Goal: Task Accomplishment & Management: Complete application form

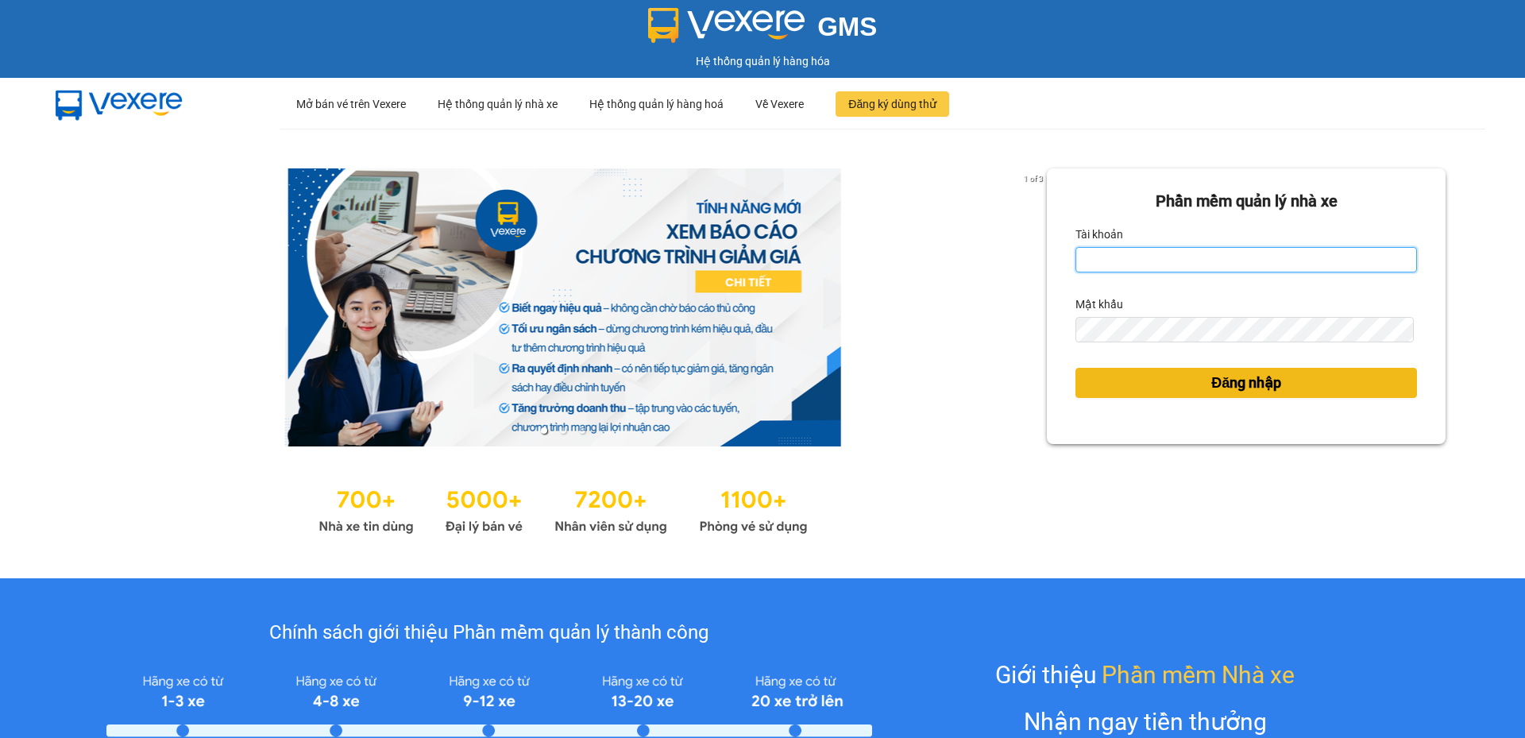
type input "cdtuan.apq"
click at [1132, 373] on button "Đăng nhập" at bounding box center [1246, 383] width 342 height 30
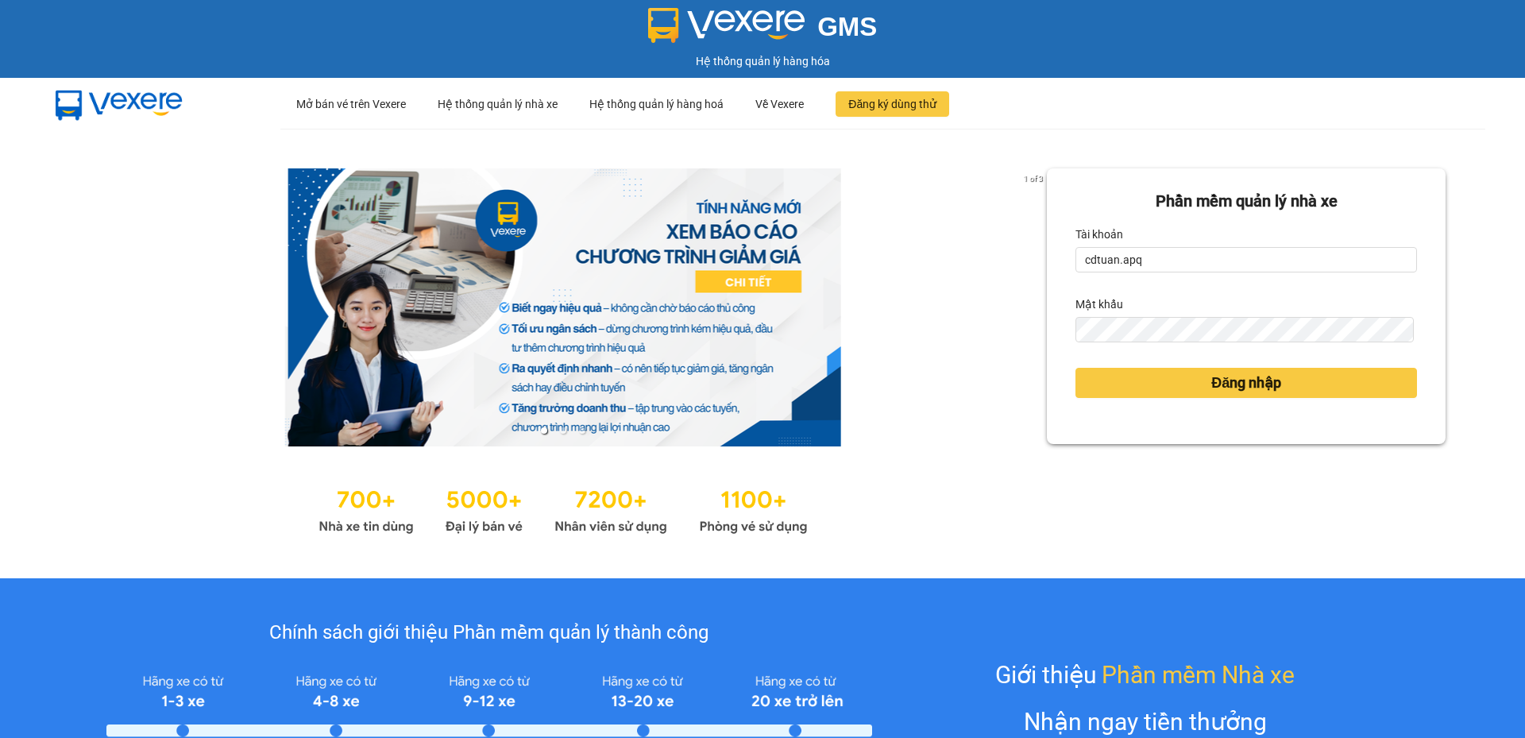
click at [1136, 382] on body "GMS Hệ thống quản lý hàng hóa ··· Mở bán vé trên Vexere ··· Hệ thống quản lý nh…" at bounding box center [762, 369] width 1525 height 738
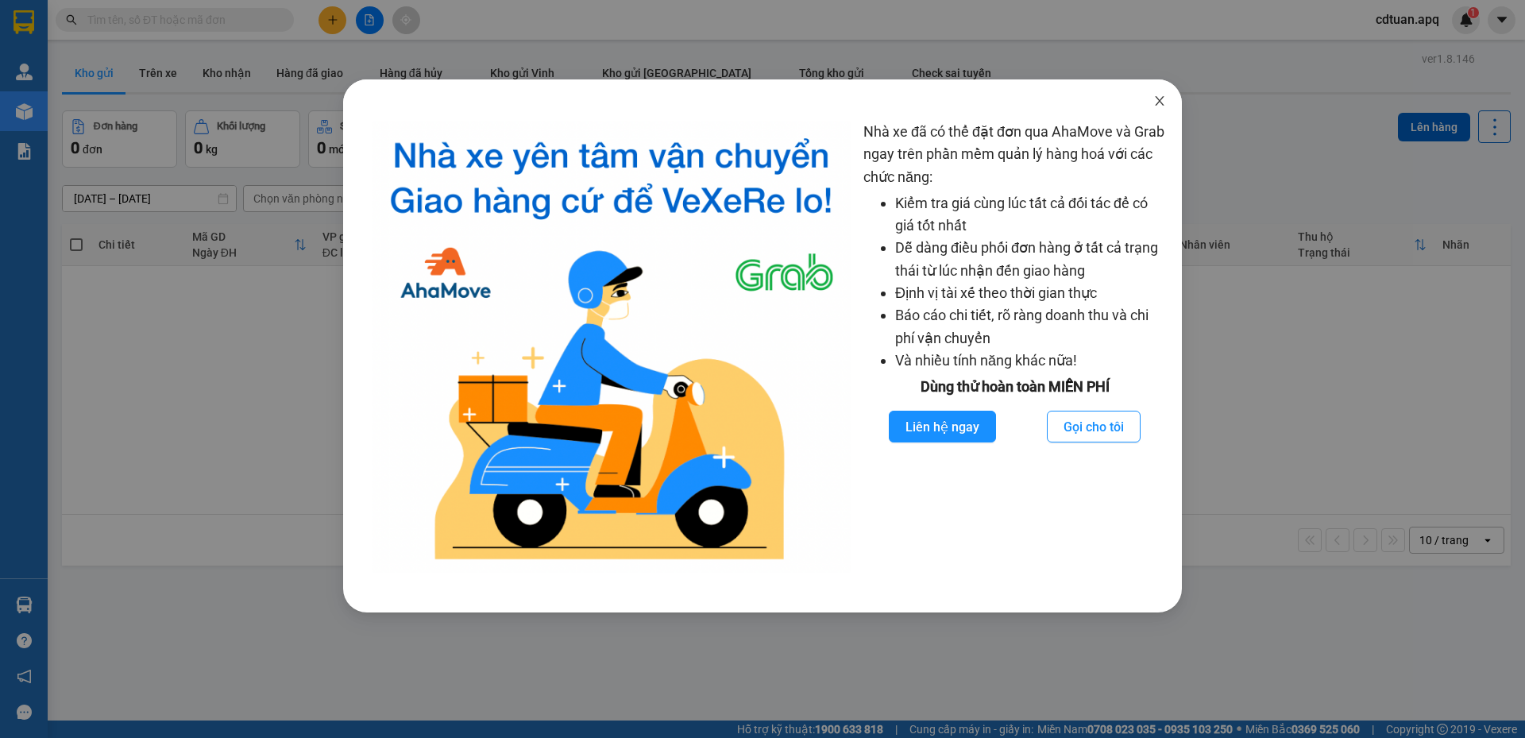
click at [1163, 104] on icon "close" at bounding box center [1159, 101] width 13 height 13
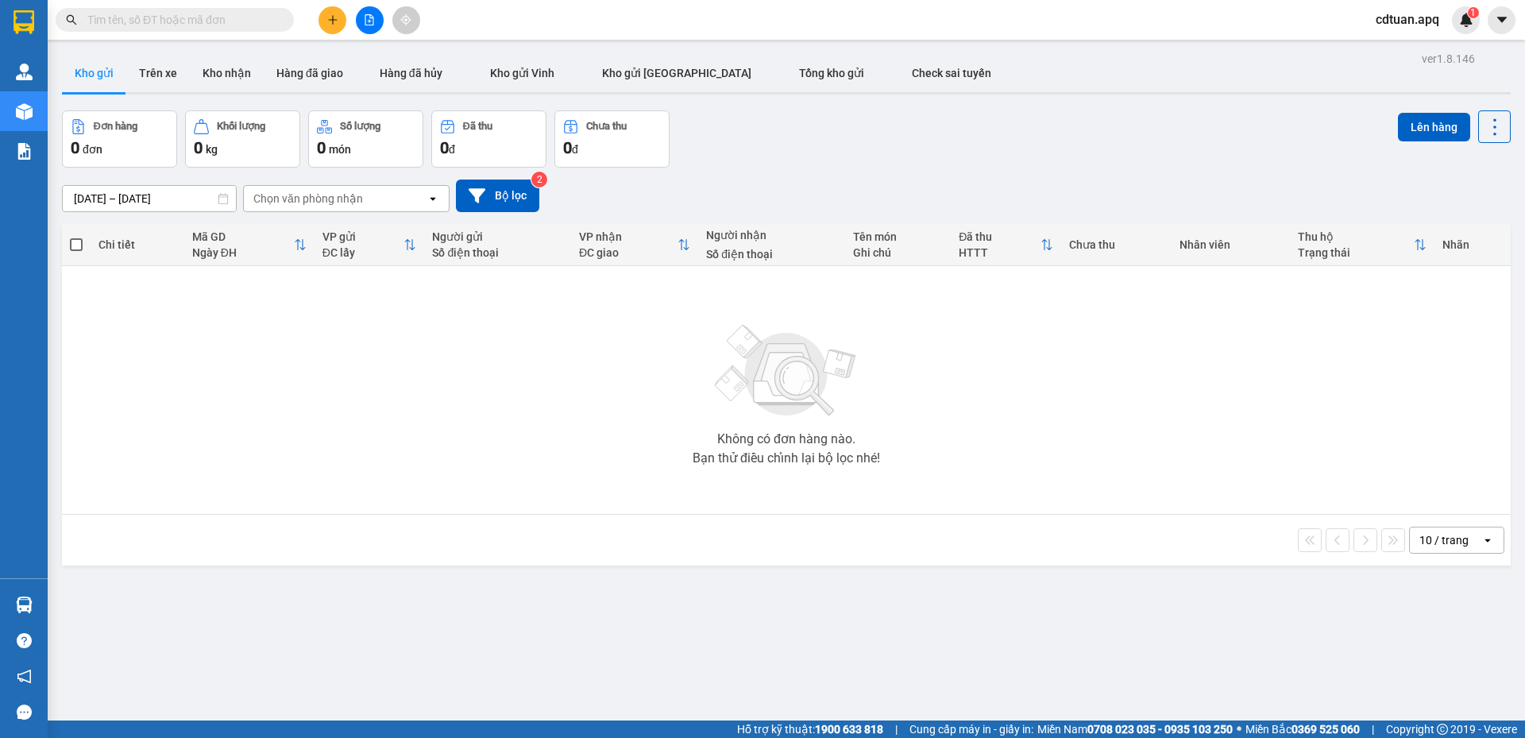
click at [195, 13] on input "text" at bounding box center [180, 19] width 187 height 17
type input "8"
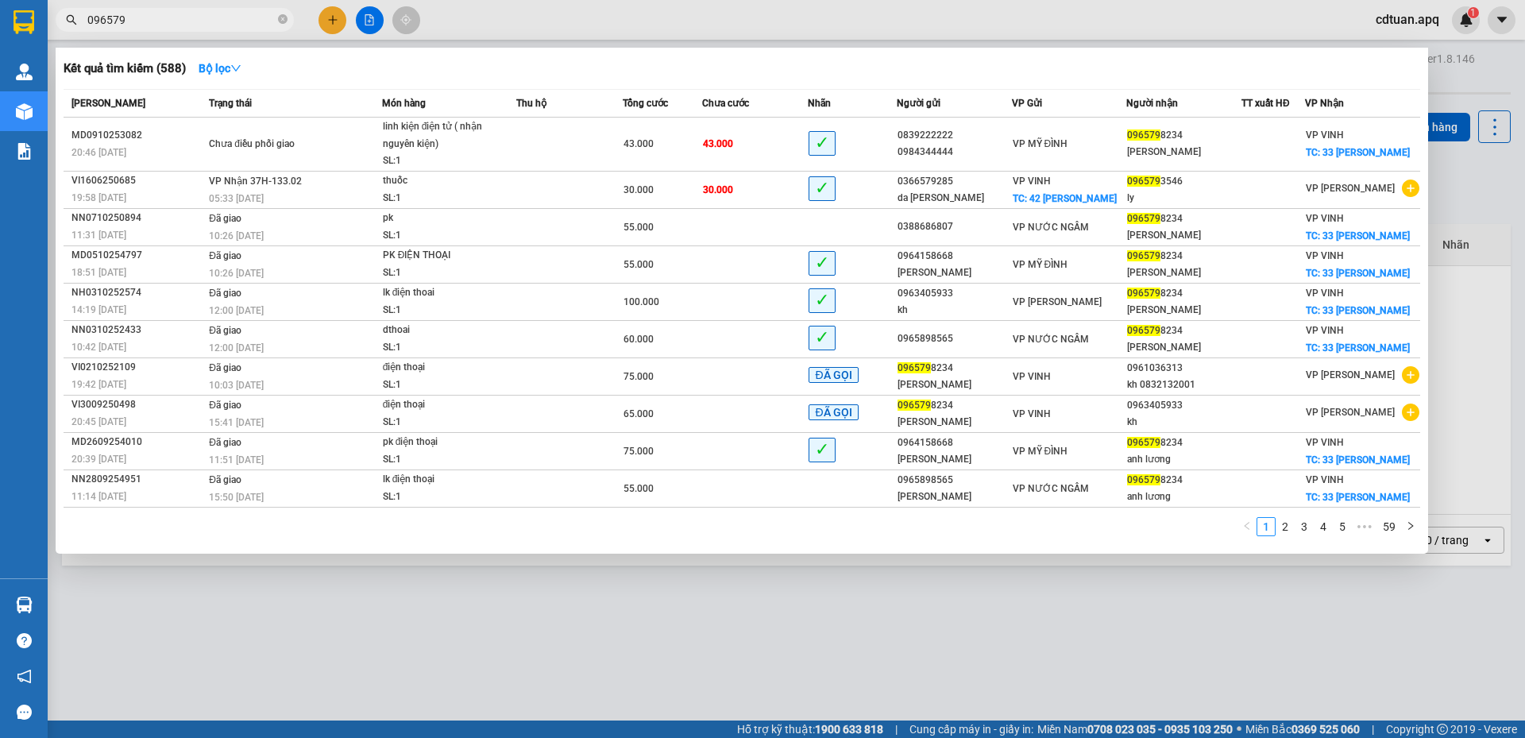
click at [199, 25] on input "096579" at bounding box center [180, 19] width 187 height 17
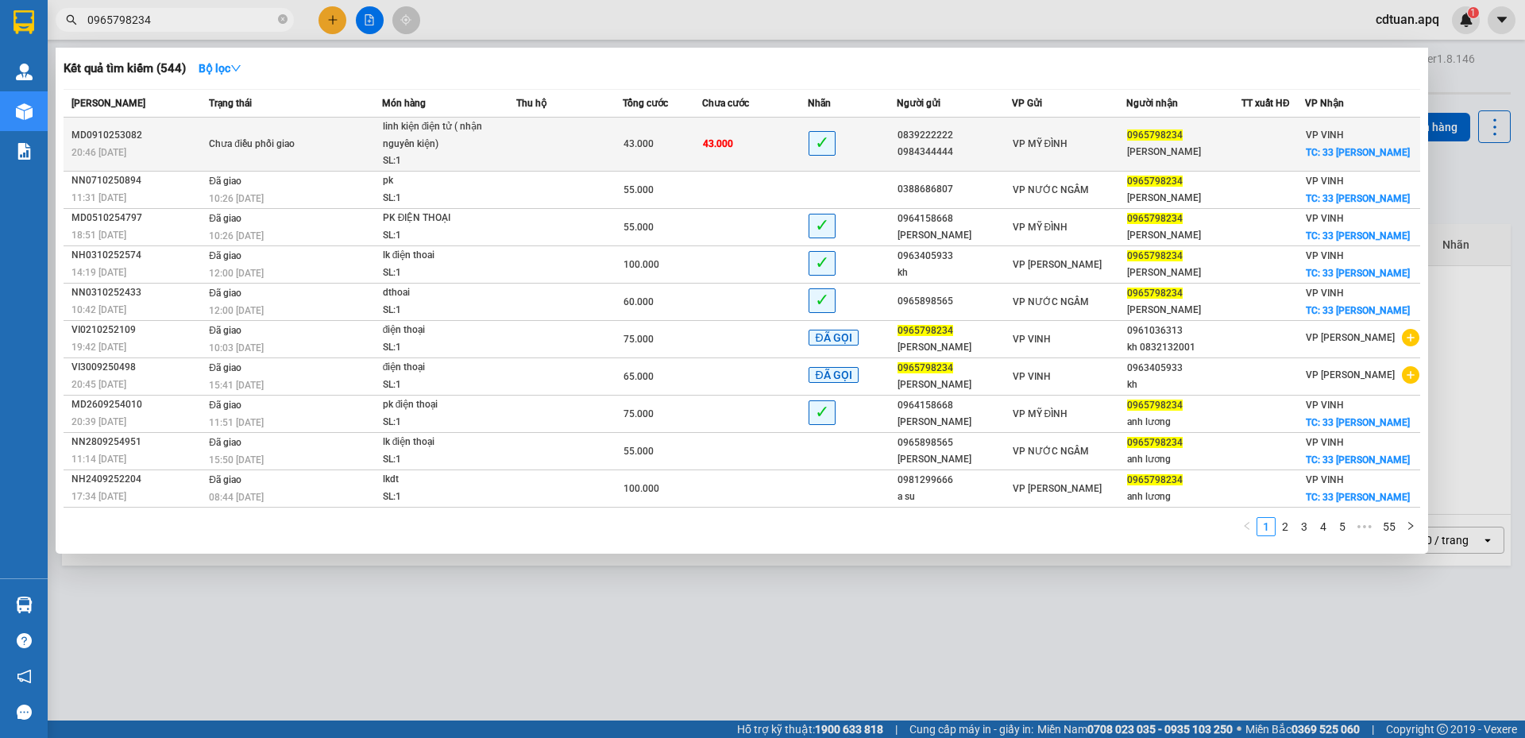
type input "0965798234"
click at [261, 141] on div "Chưa điều phối giao" at bounding box center [268, 144] width 119 height 17
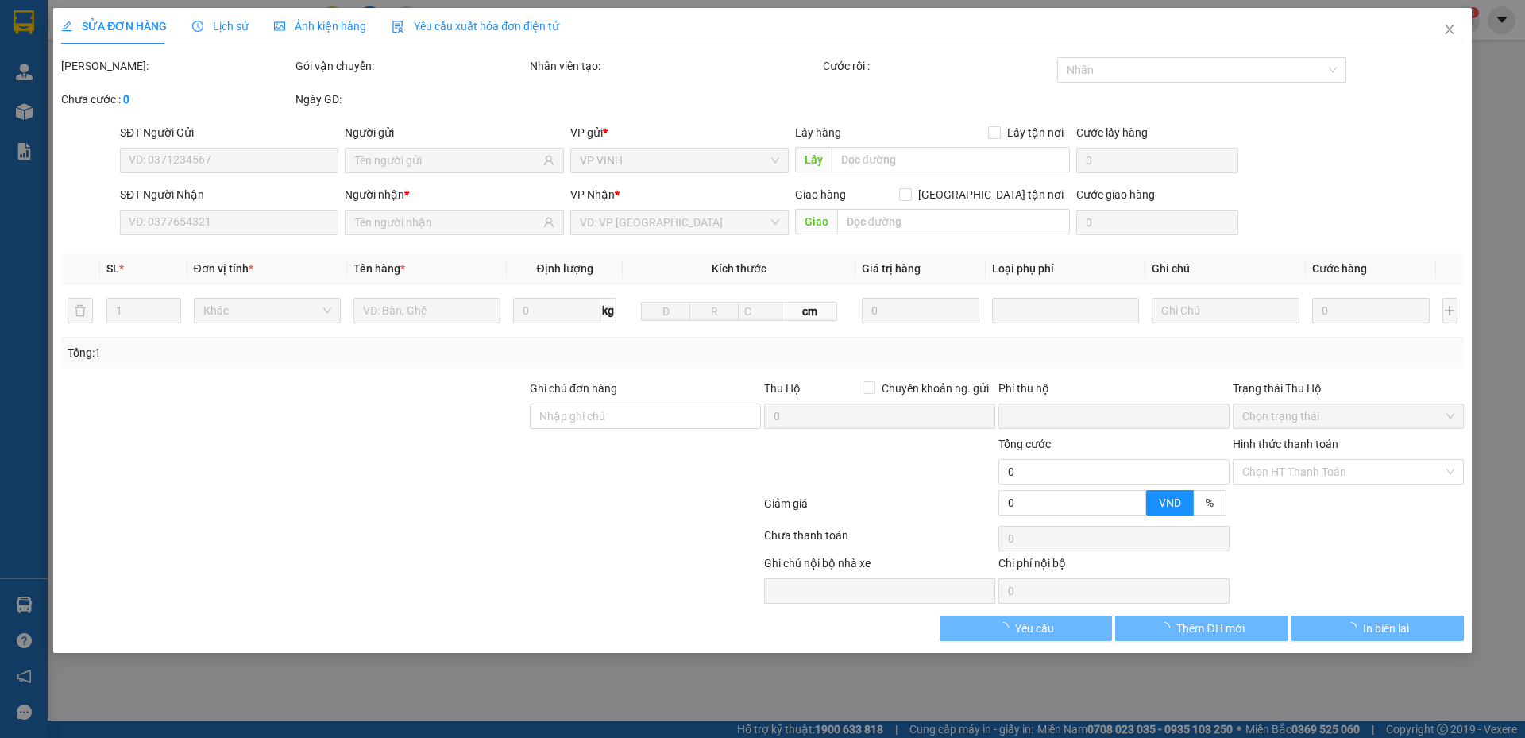
type input "0839222222"
type input "0984344444"
type input "0965798234"
type input "[PERSON_NAME]"
checkbox input "true"
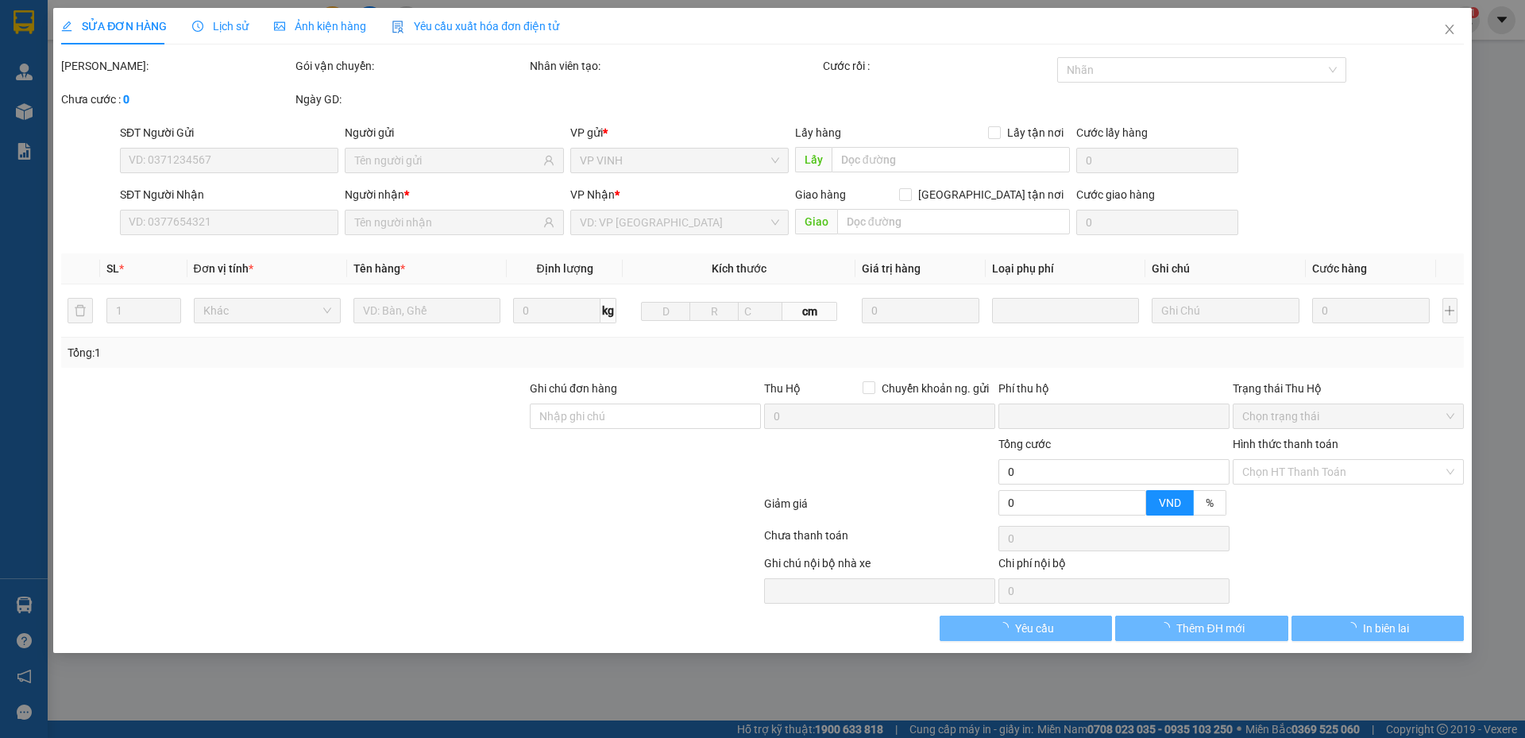
type input "33 [PERSON_NAME]"
type input "0"
type input "43.000"
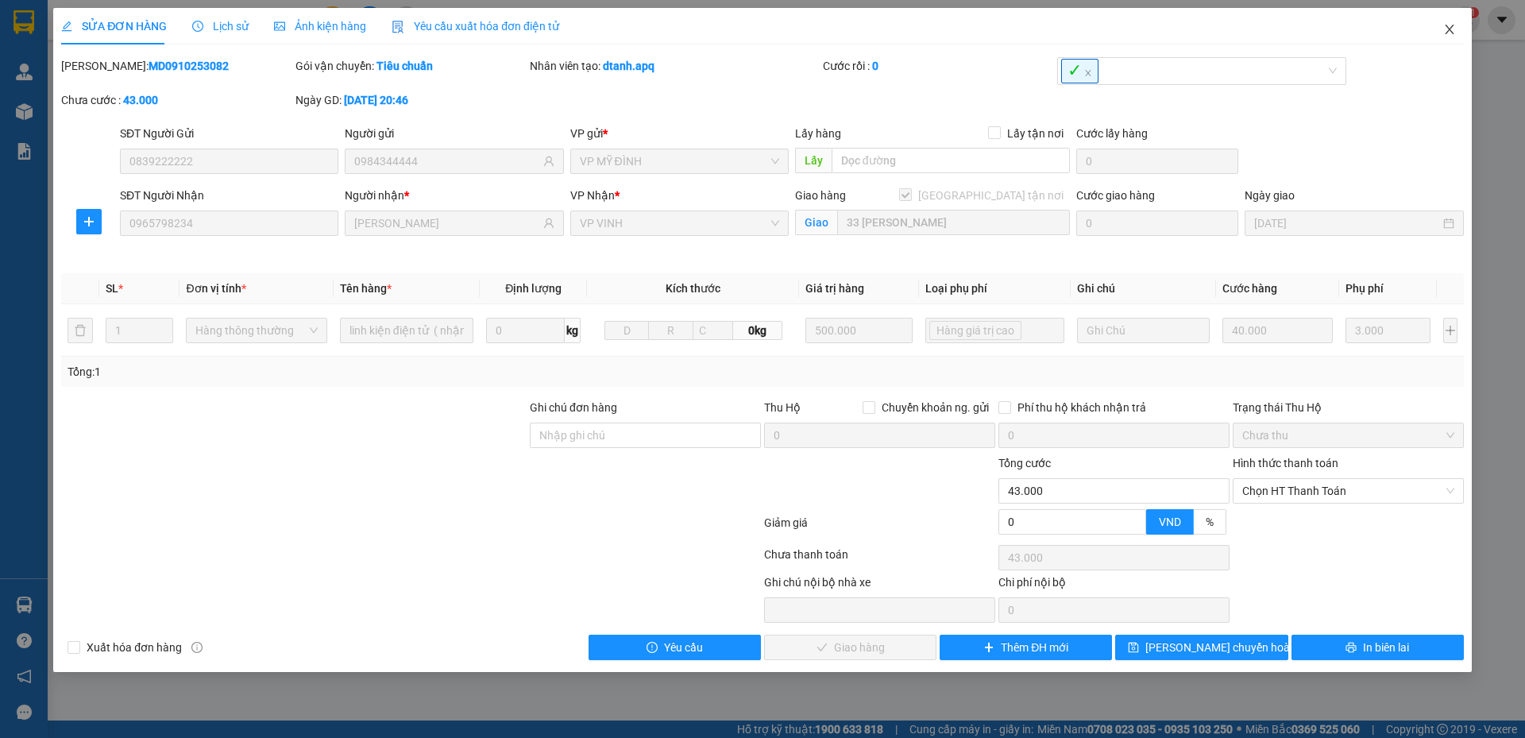
click at [1454, 26] on icon "close" at bounding box center [1449, 29] width 13 height 13
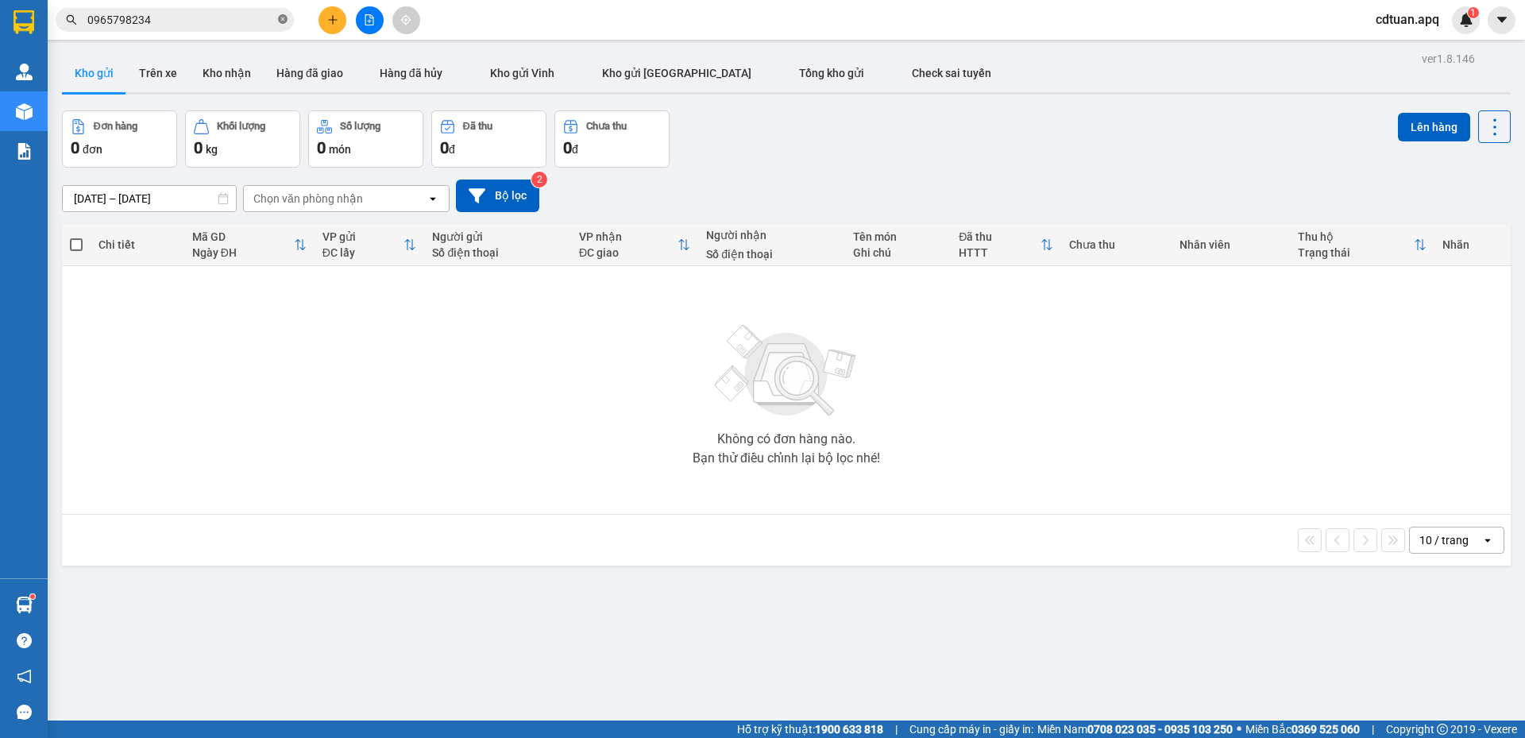
click at [284, 17] on icon "close-circle" at bounding box center [283, 19] width 10 height 10
click at [226, 22] on input "text" at bounding box center [180, 19] width 187 height 17
click at [747, 196] on div "[DATE] – [DATE] Press the down arrow key to interact with the calendar and sele…" at bounding box center [786, 196] width 1449 height 33
click at [240, 15] on input "text" at bounding box center [180, 19] width 187 height 17
click at [195, 23] on input "text" at bounding box center [180, 19] width 187 height 17
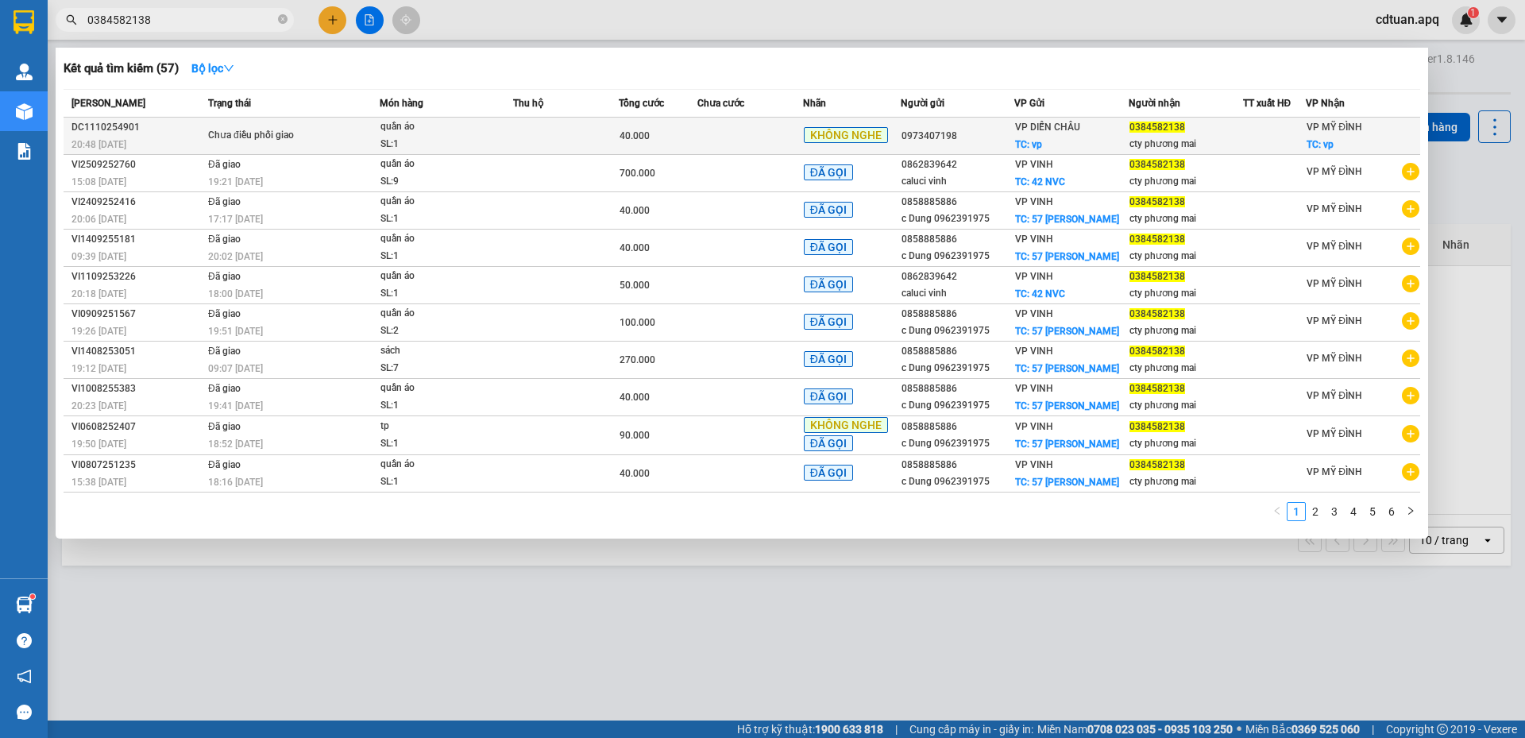
type input "0384582138"
click at [535, 125] on td at bounding box center [566, 136] width 106 height 37
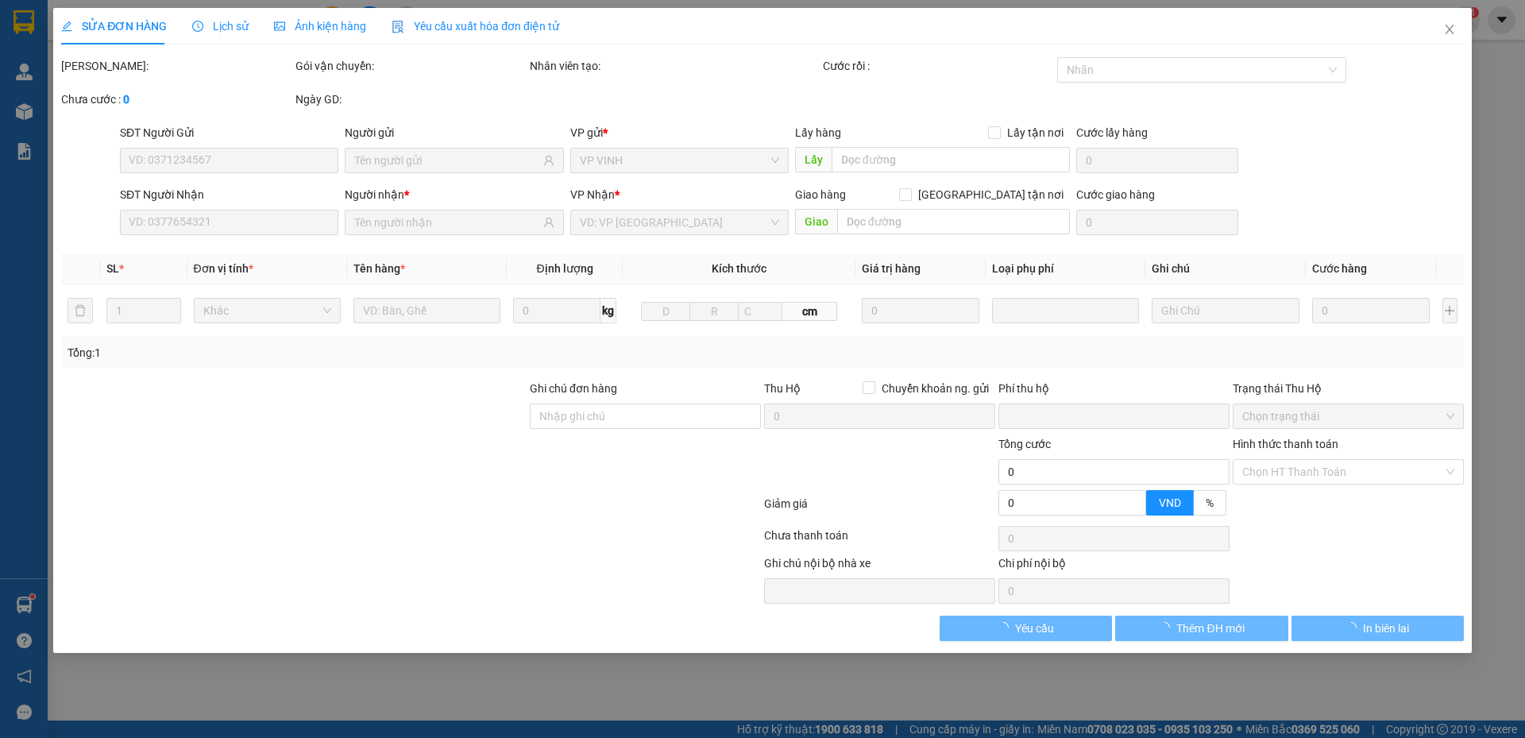
type input "0973407198"
checkbox input "true"
type input "vp"
type input "0384582138"
type input "cty phương mai"
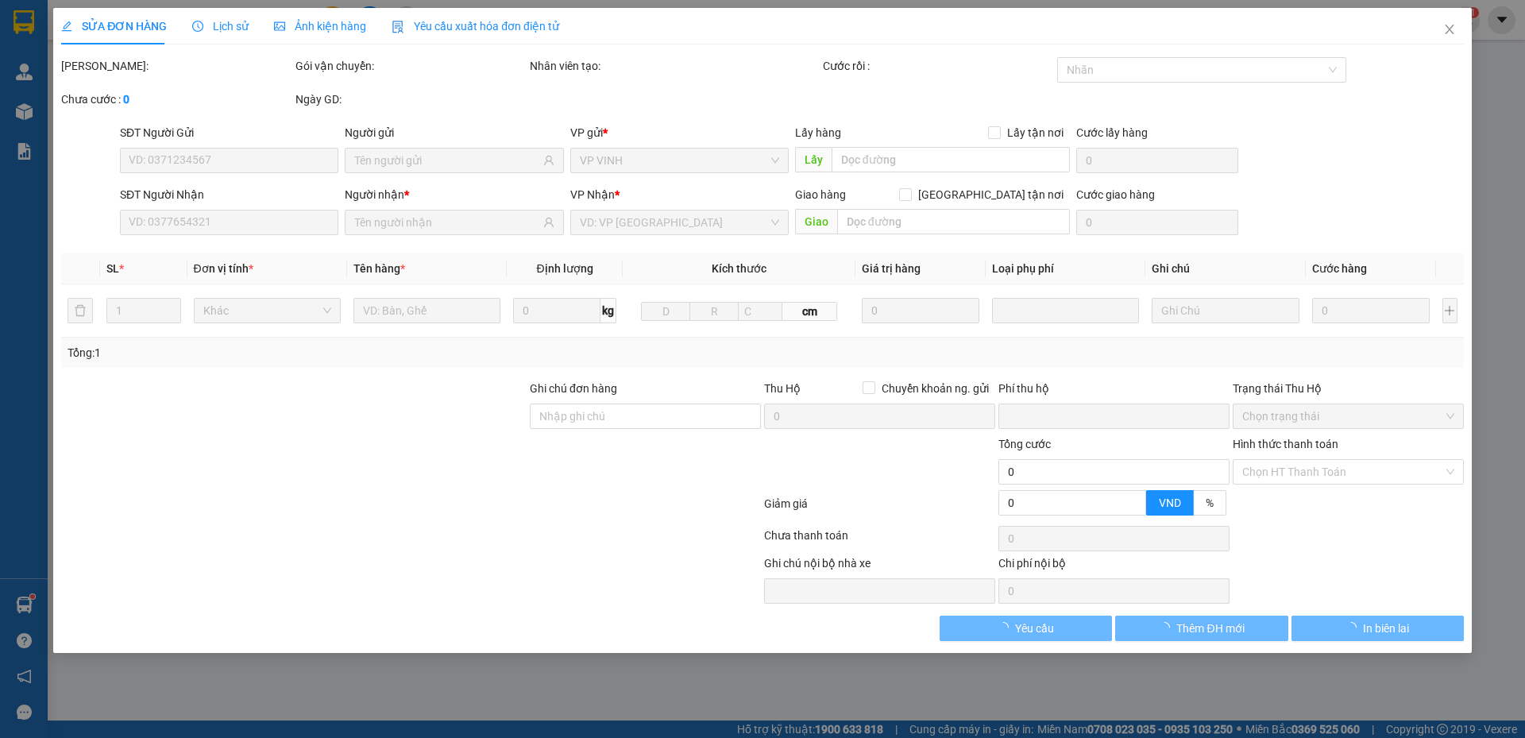
checkbox input "true"
type input "vp"
type input "0"
type input "40.000"
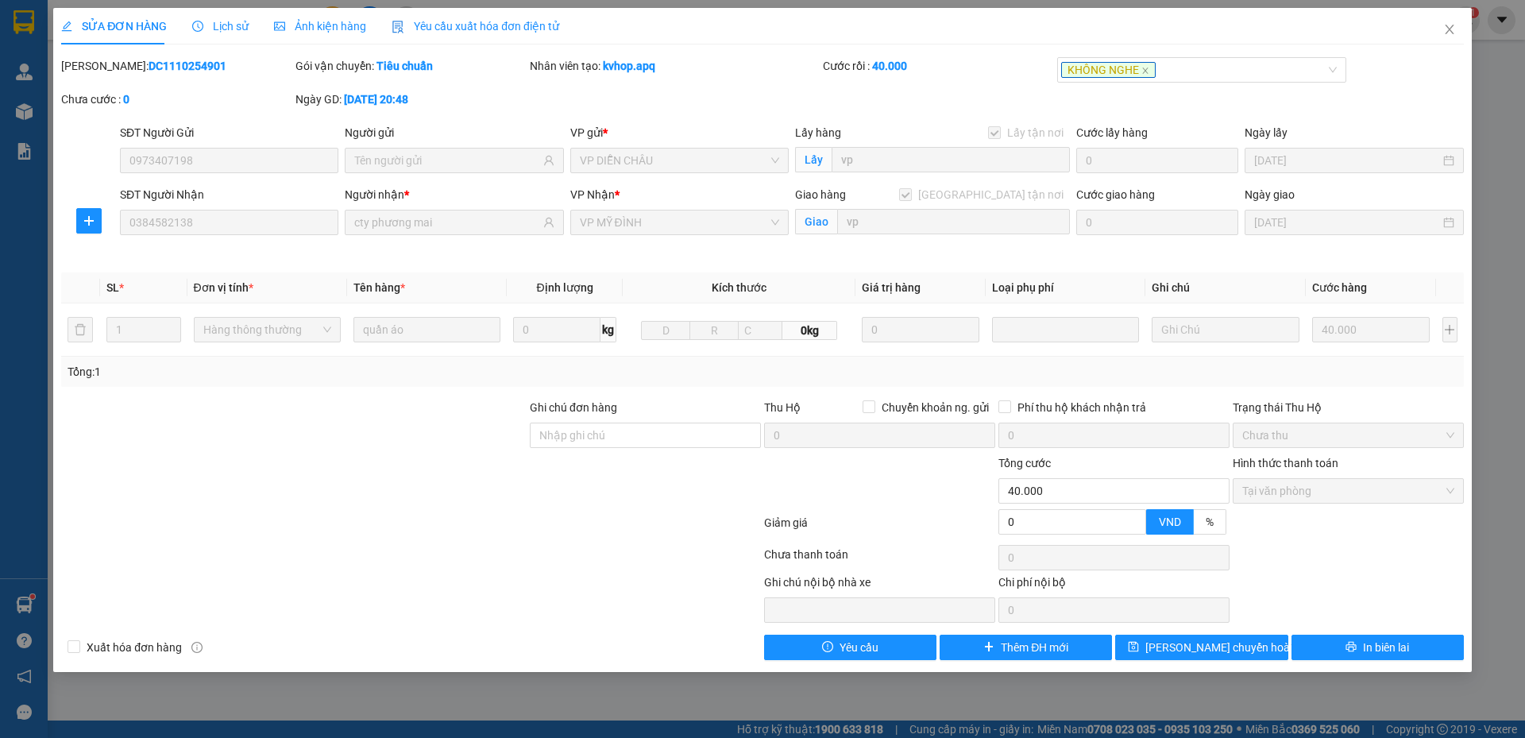
click at [627, 248] on div "VP Nhận * VP MỸ ĐÌNH" at bounding box center [679, 223] width 225 height 75
click at [1455, 33] on icon "close" at bounding box center [1449, 29] width 13 height 13
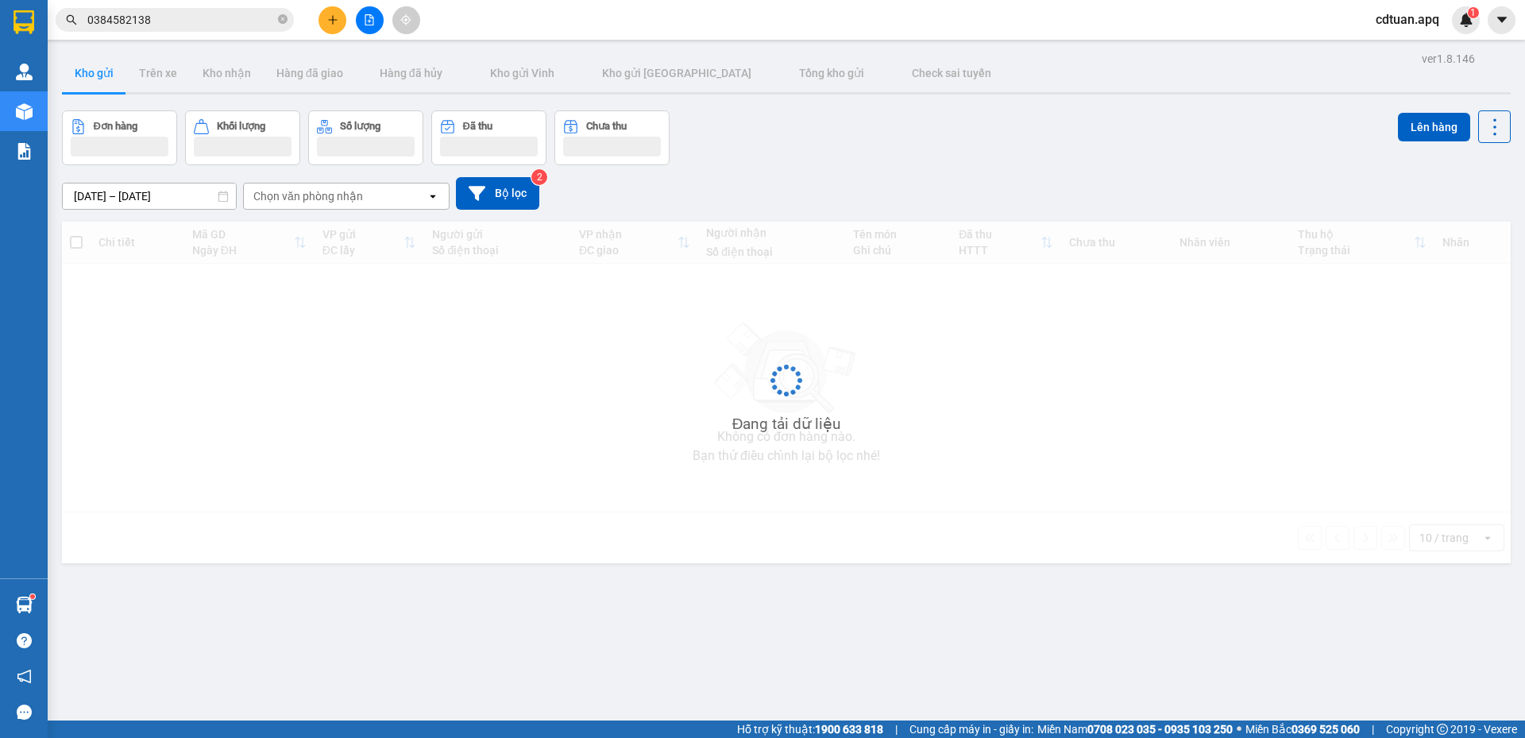
click at [933, 141] on div "Đơn hàng Khối lượng Số lượng Đã thu Chưa thu Lên hàng" at bounding box center [786, 137] width 1449 height 55
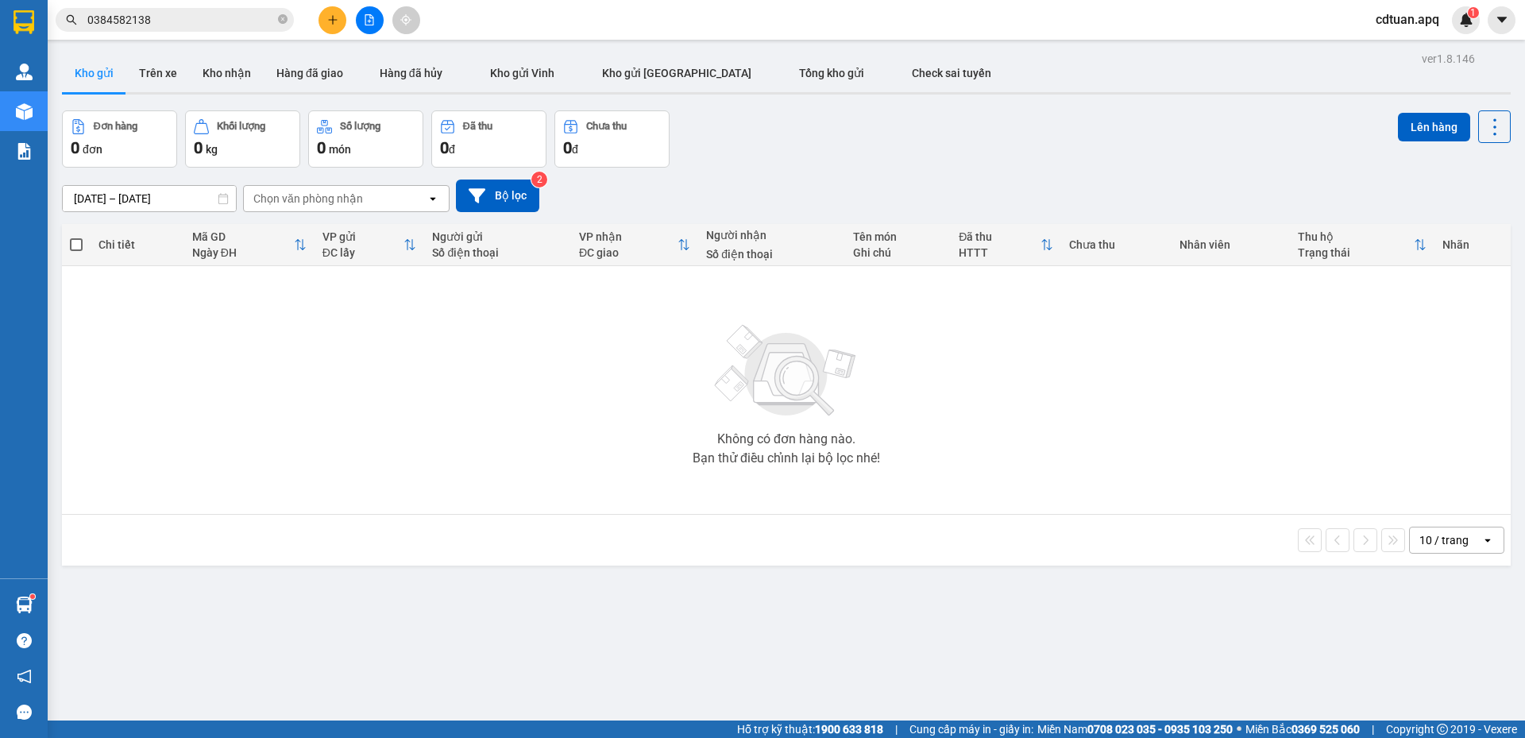
click at [473, 33] on div "Kết quả tìm kiếm ( 57 ) Bộ lọc Mã ĐH Trạng thái Món hàng Thu hộ Tổng cước Chưa …" at bounding box center [762, 20] width 1525 height 40
click at [753, 180] on div "[DATE] – [DATE] Press the down arrow key to interact with the calendar and sele…" at bounding box center [786, 196] width 1449 height 33
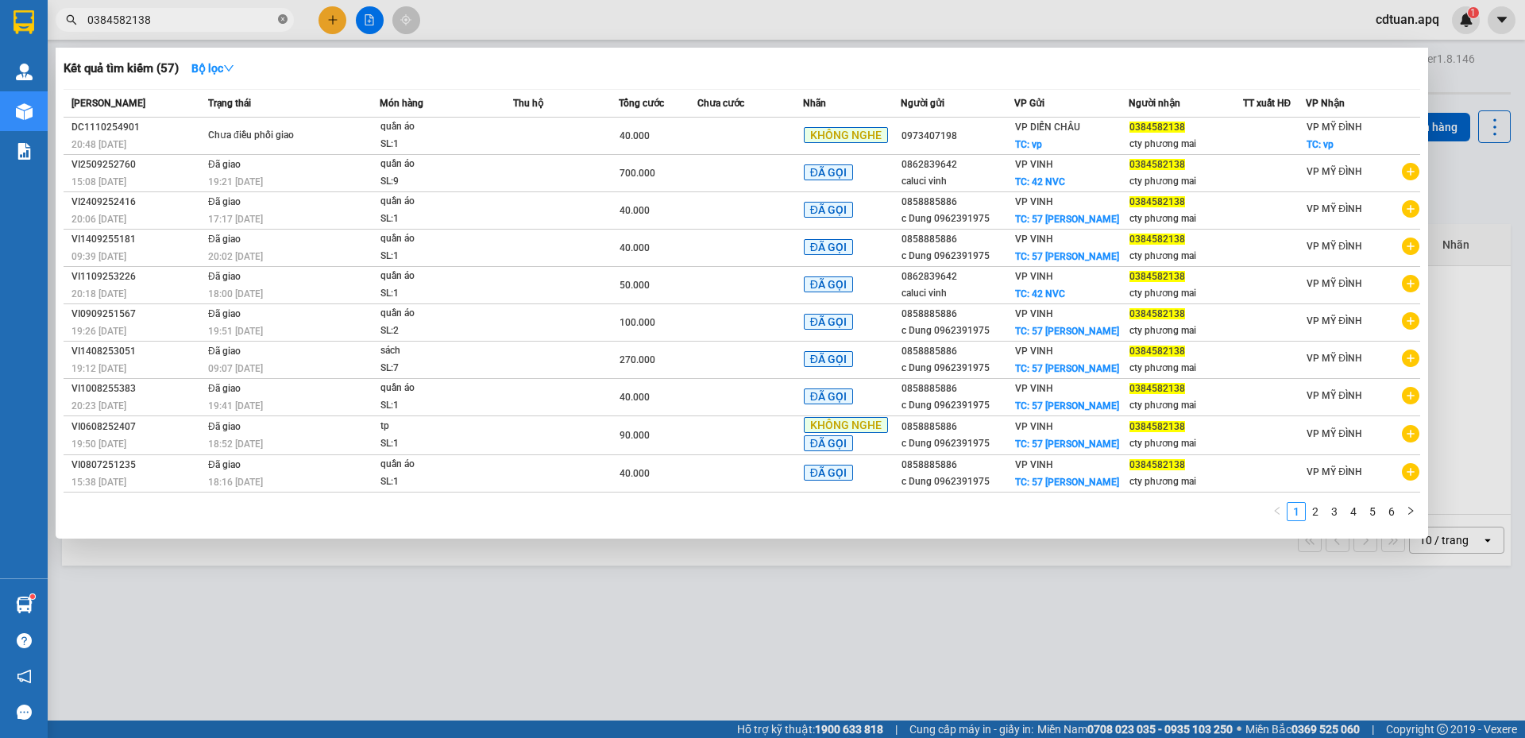
click at [283, 18] on icon "close-circle" at bounding box center [283, 19] width 10 height 10
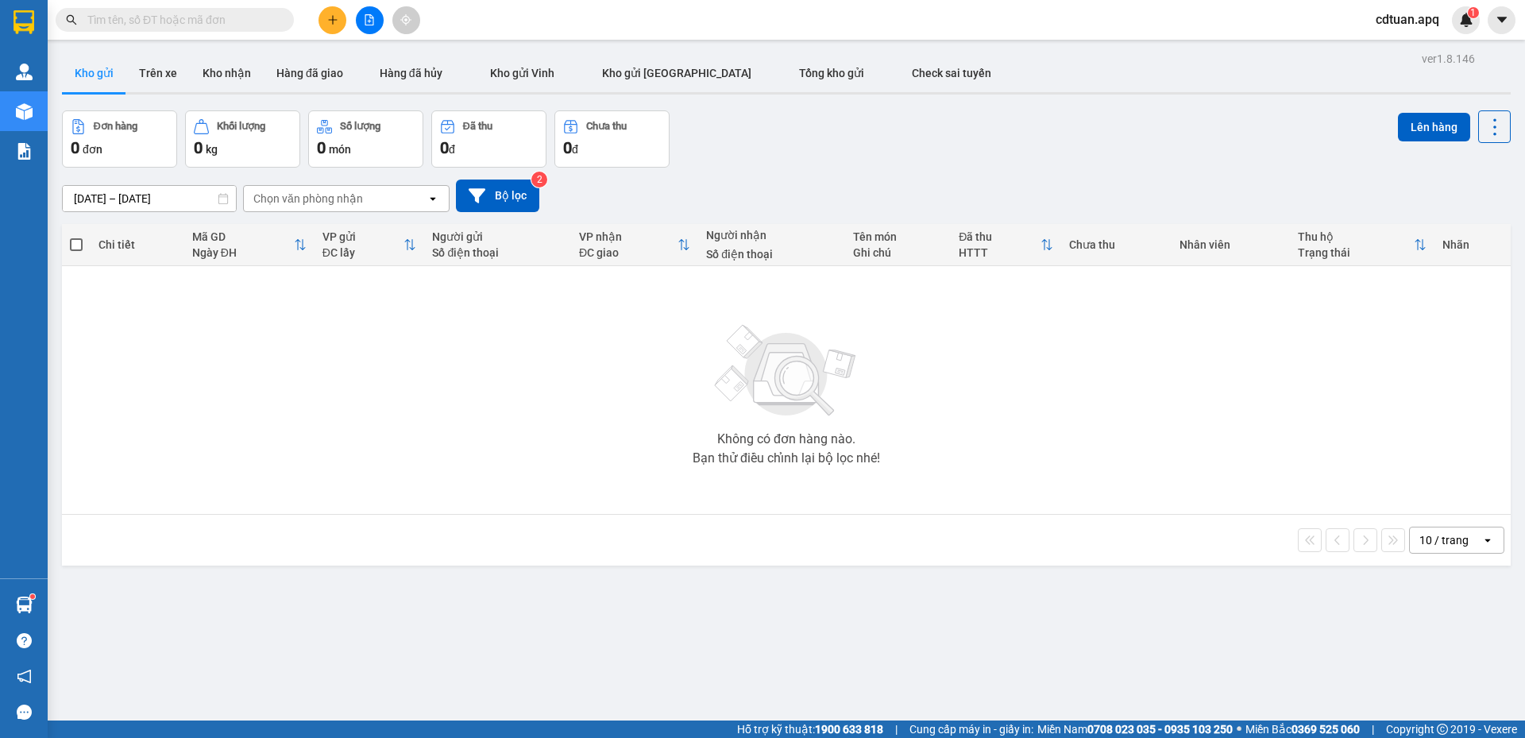
click at [220, 20] on input "text" at bounding box center [180, 19] width 187 height 17
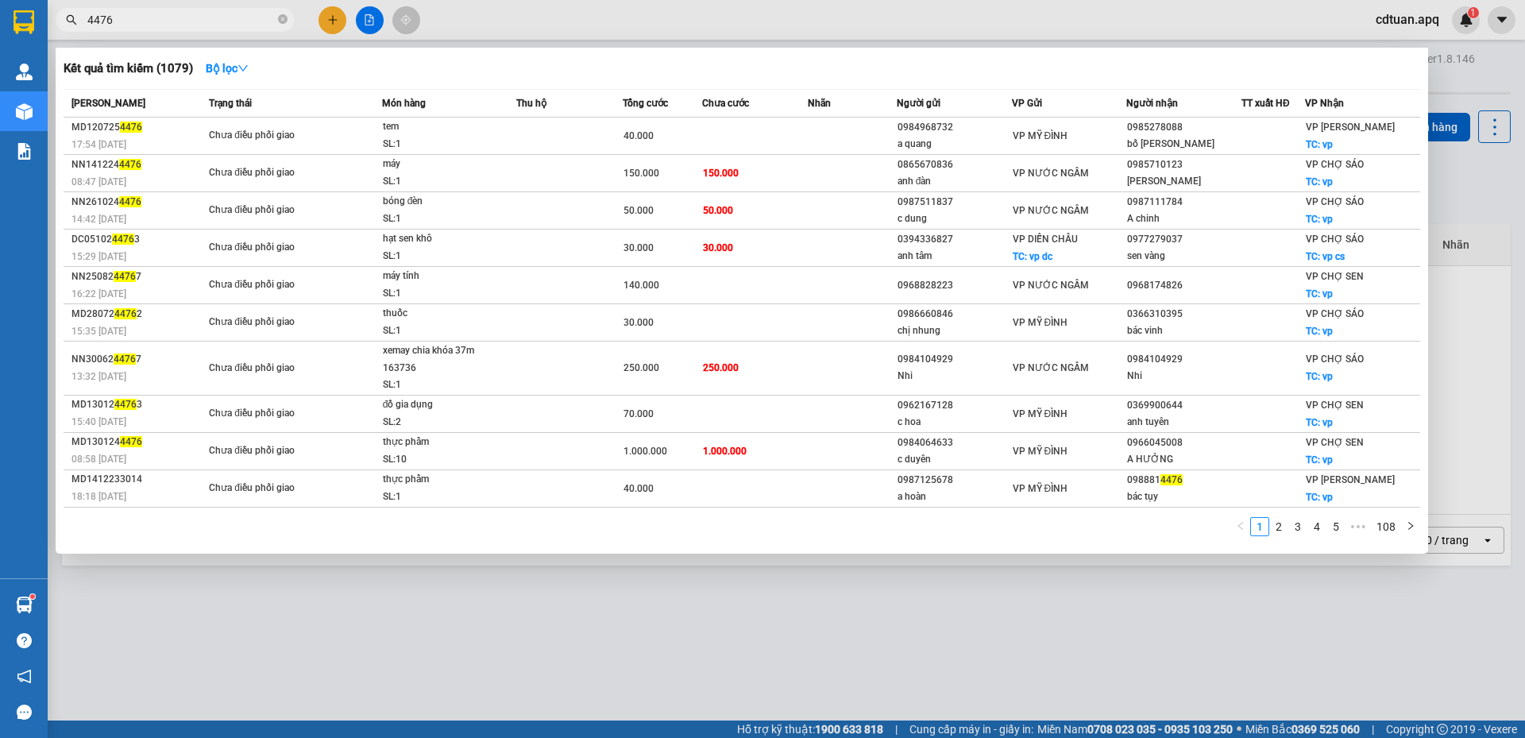
click at [87, 21] on span "4476" at bounding box center [175, 20] width 238 height 24
click at [87, 21] on input "4476" at bounding box center [180, 19] width 187 height 17
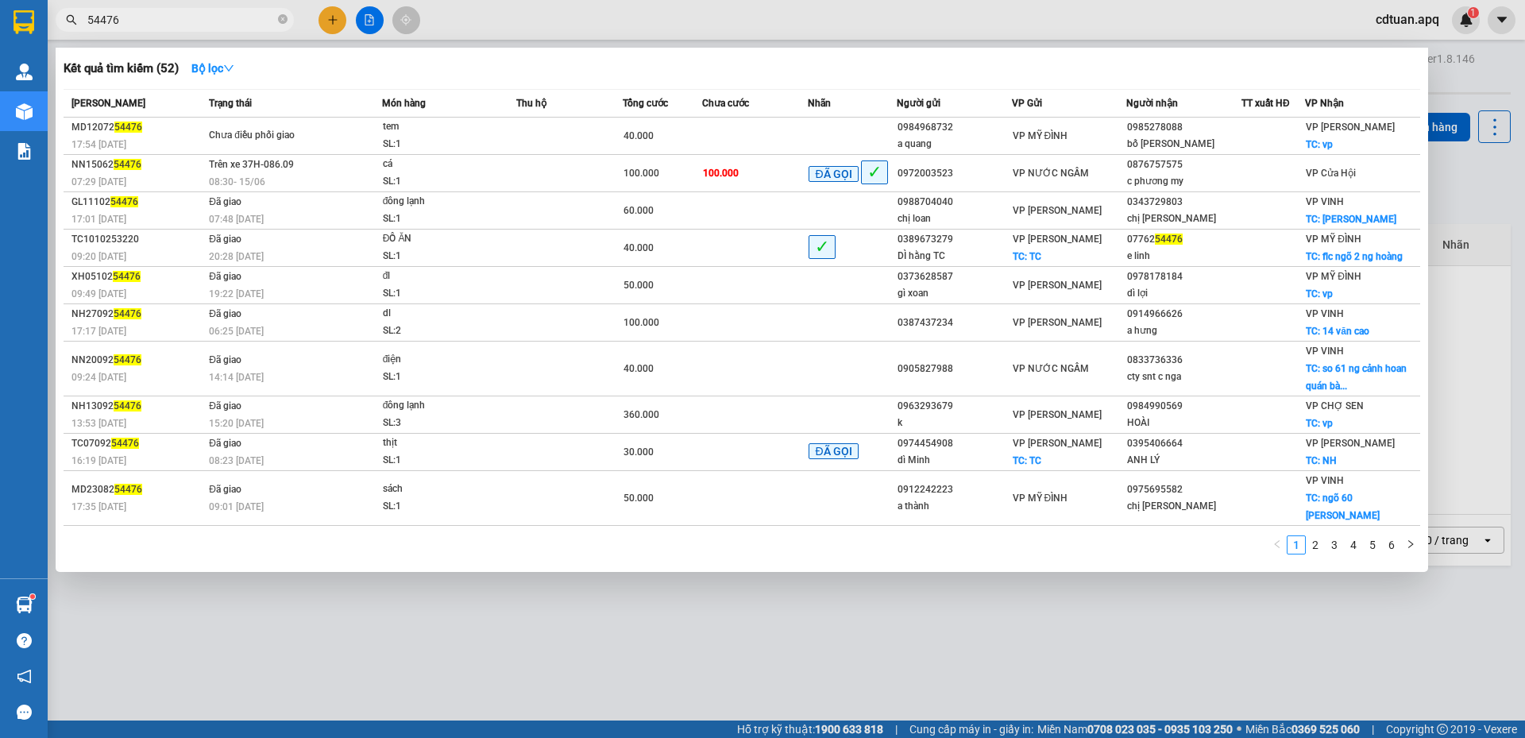
click at [116, 19] on input "54476" at bounding box center [180, 19] width 187 height 17
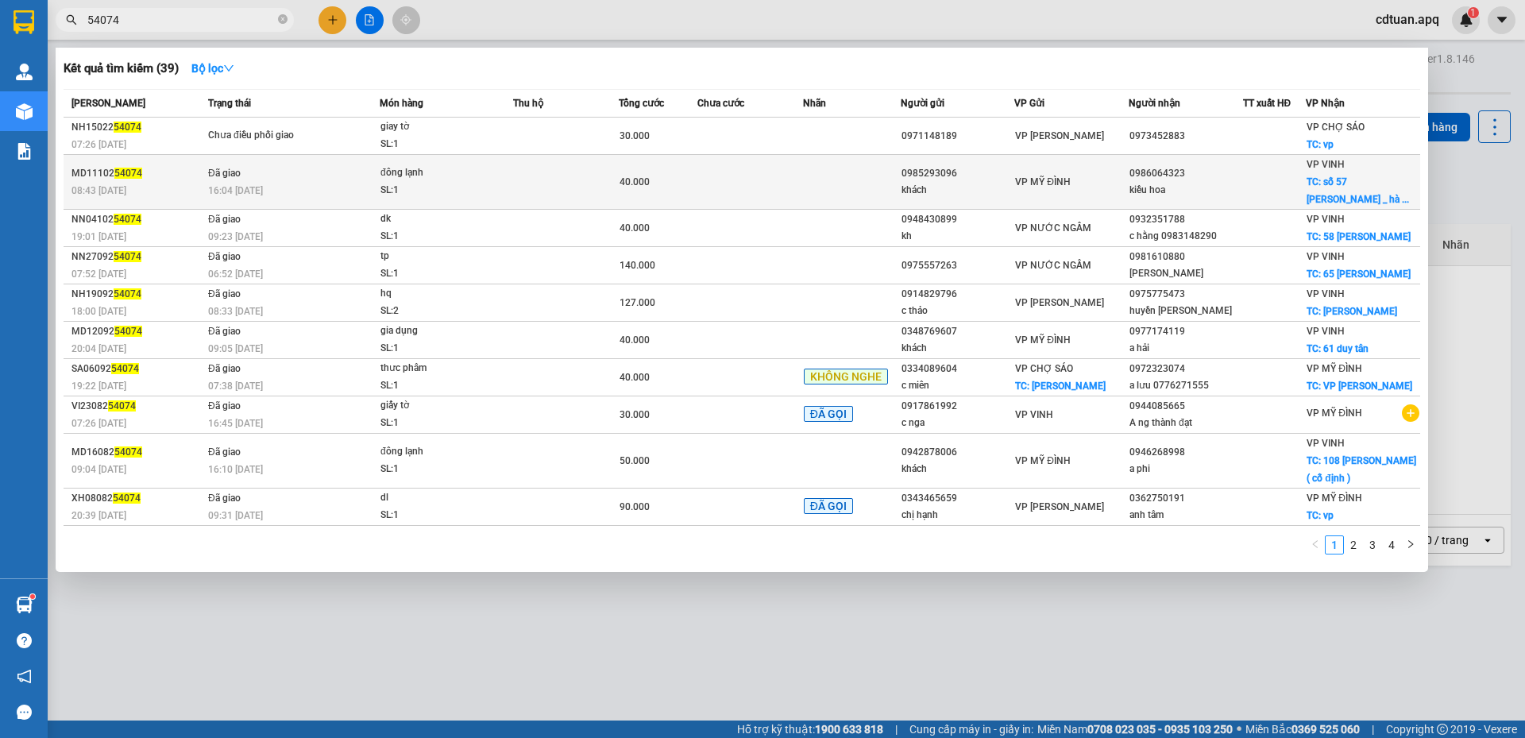
type input "54074"
click at [347, 187] on div "16:04 [DATE]" at bounding box center [293, 190] width 171 height 17
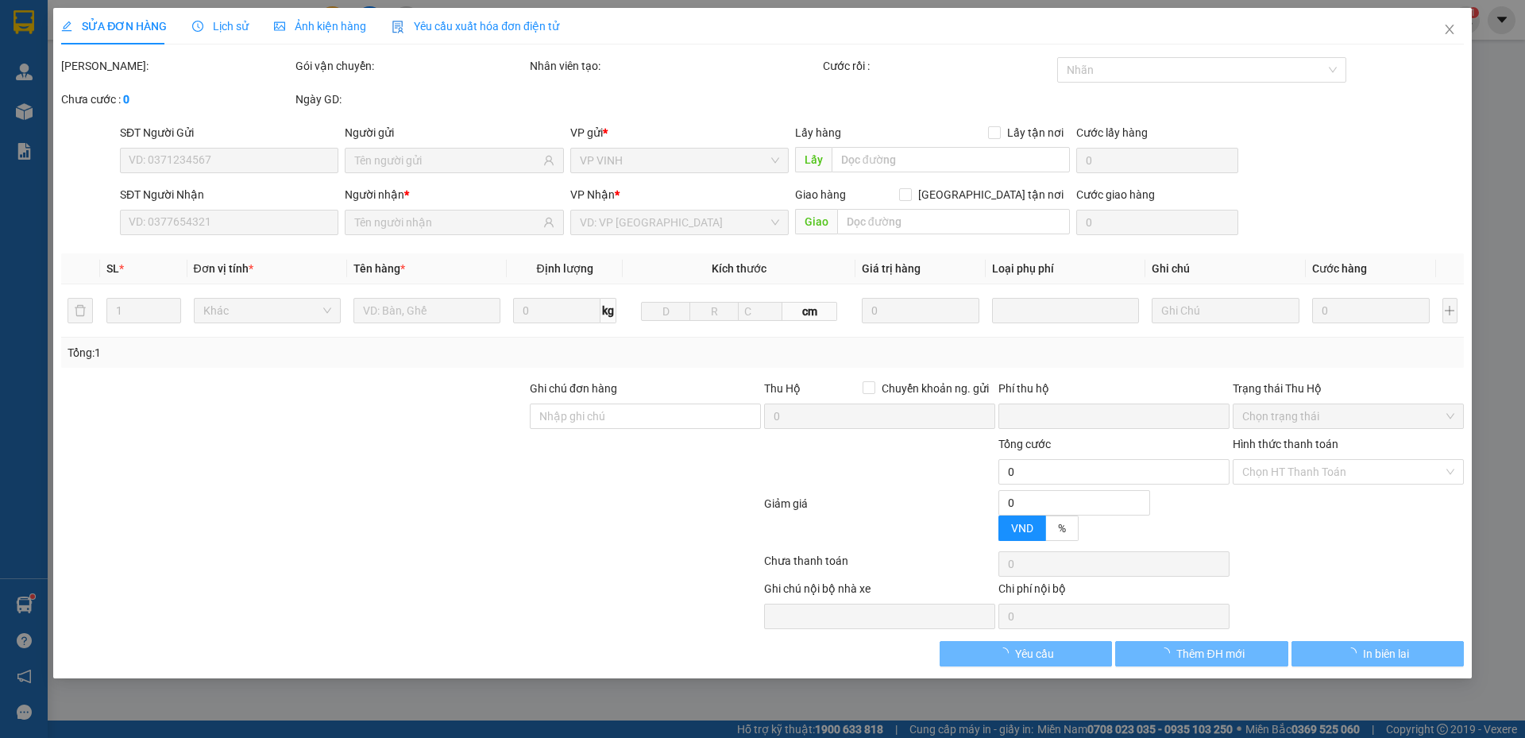
type input "0985293096"
type input "khách"
type input "0986064323"
type input "kiều hoa"
checkbox input "true"
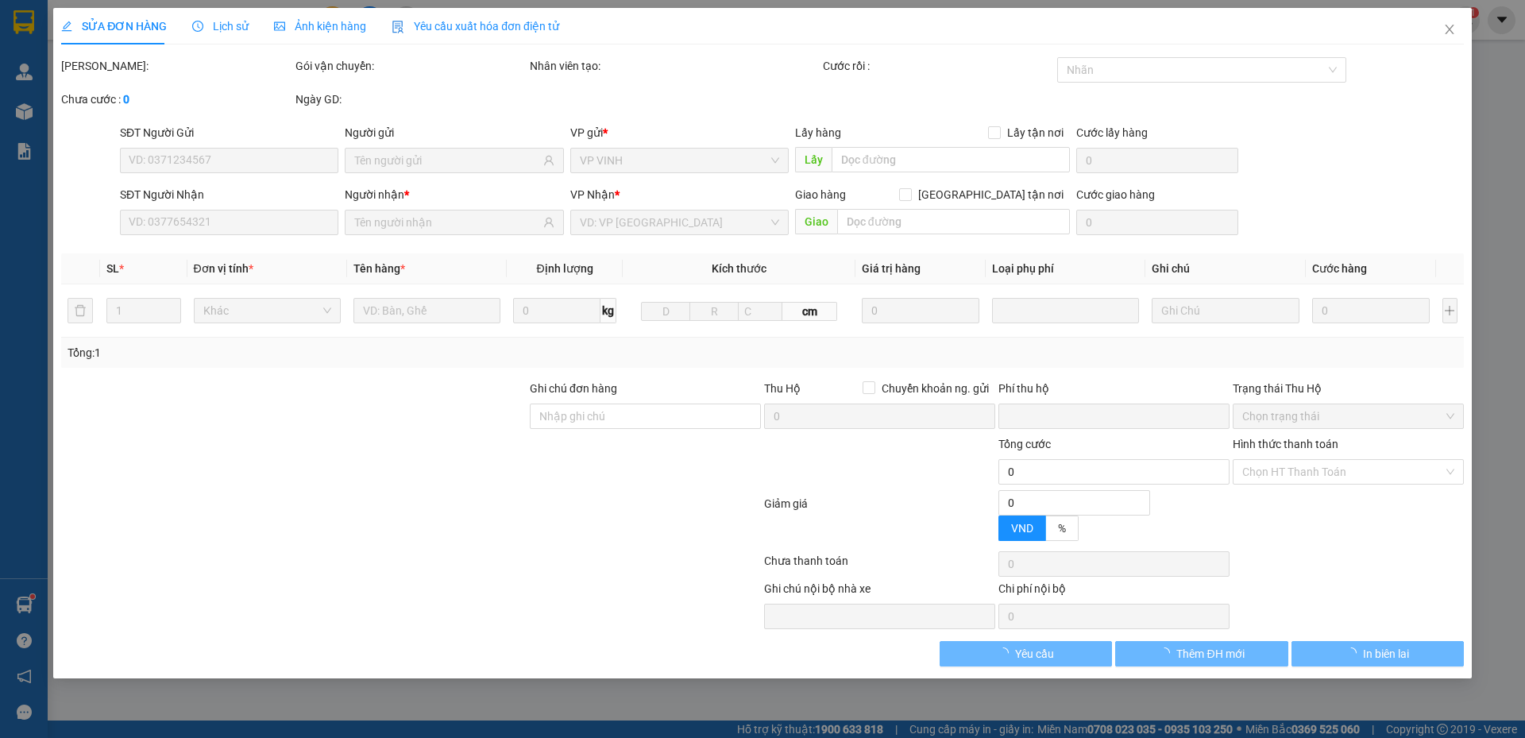
type input "số 57 [PERSON_NAME] _ hà huy tập"
type input "0"
type input "40.000"
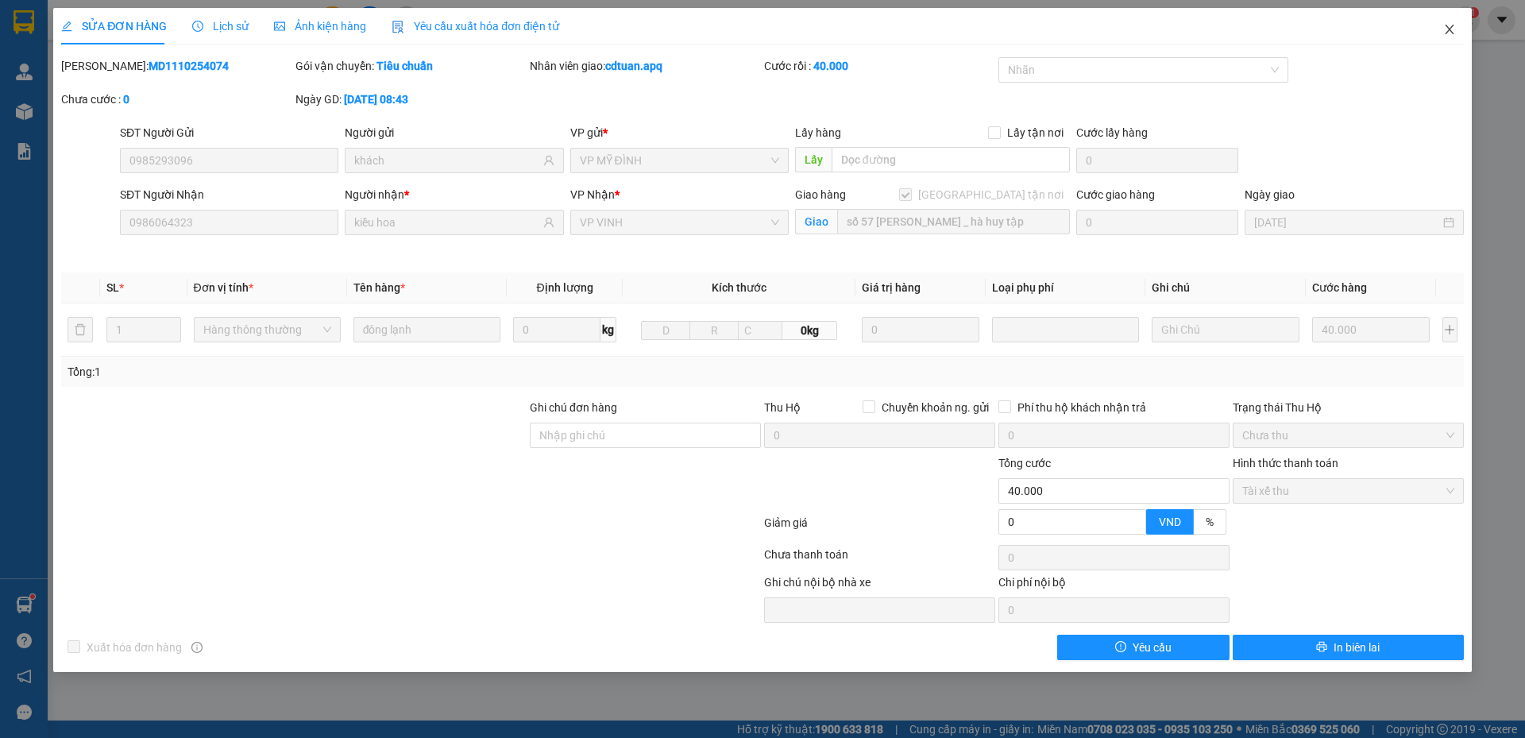
click at [1451, 31] on icon "close" at bounding box center [1449, 29] width 13 height 13
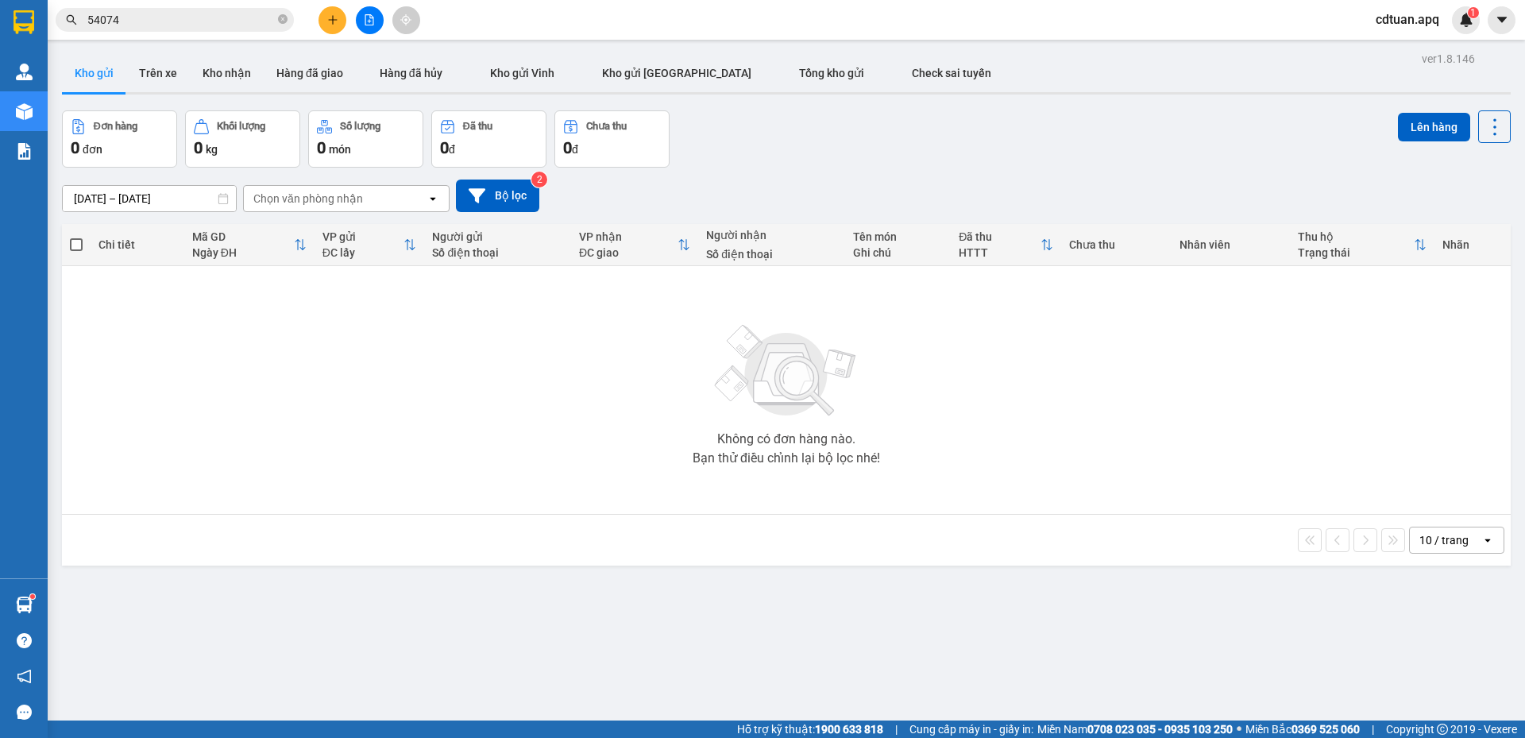
click at [833, 111] on div "Đơn hàng 0 đơn Khối lượng 0 kg Số lượng 0 món Đã thu 0 đ Chưa thu 0 đ Lên hàng" at bounding box center [786, 138] width 1449 height 57
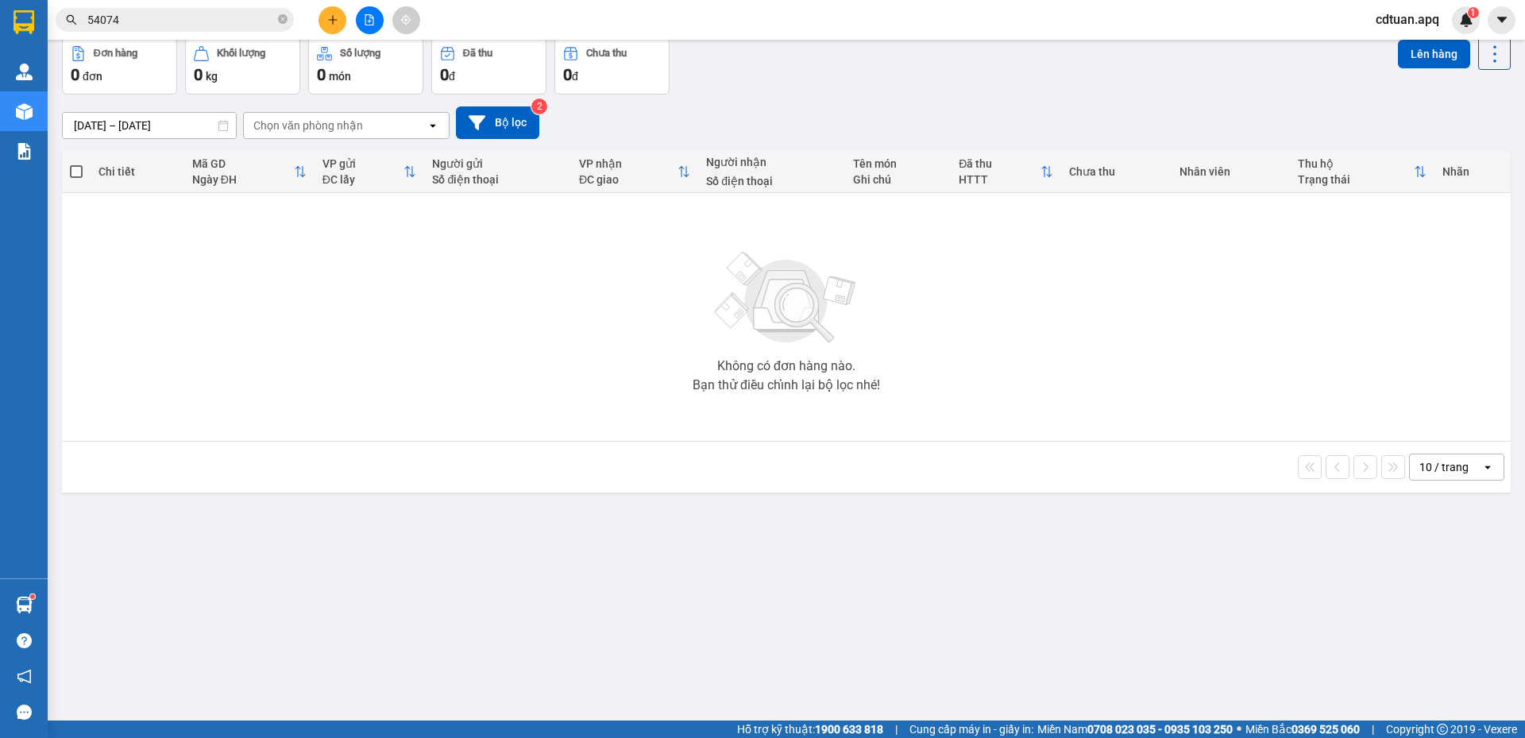
click at [1403, 17] on span "cdtuan.apq" at bounding box center [1407, 20] width 89 height 20
click at [1395, 45] on span "Đăng xuất" at bounding box center [1421, 49] width 67 height 17
